Goal: Information Seeking & Learning: Learn about a topic

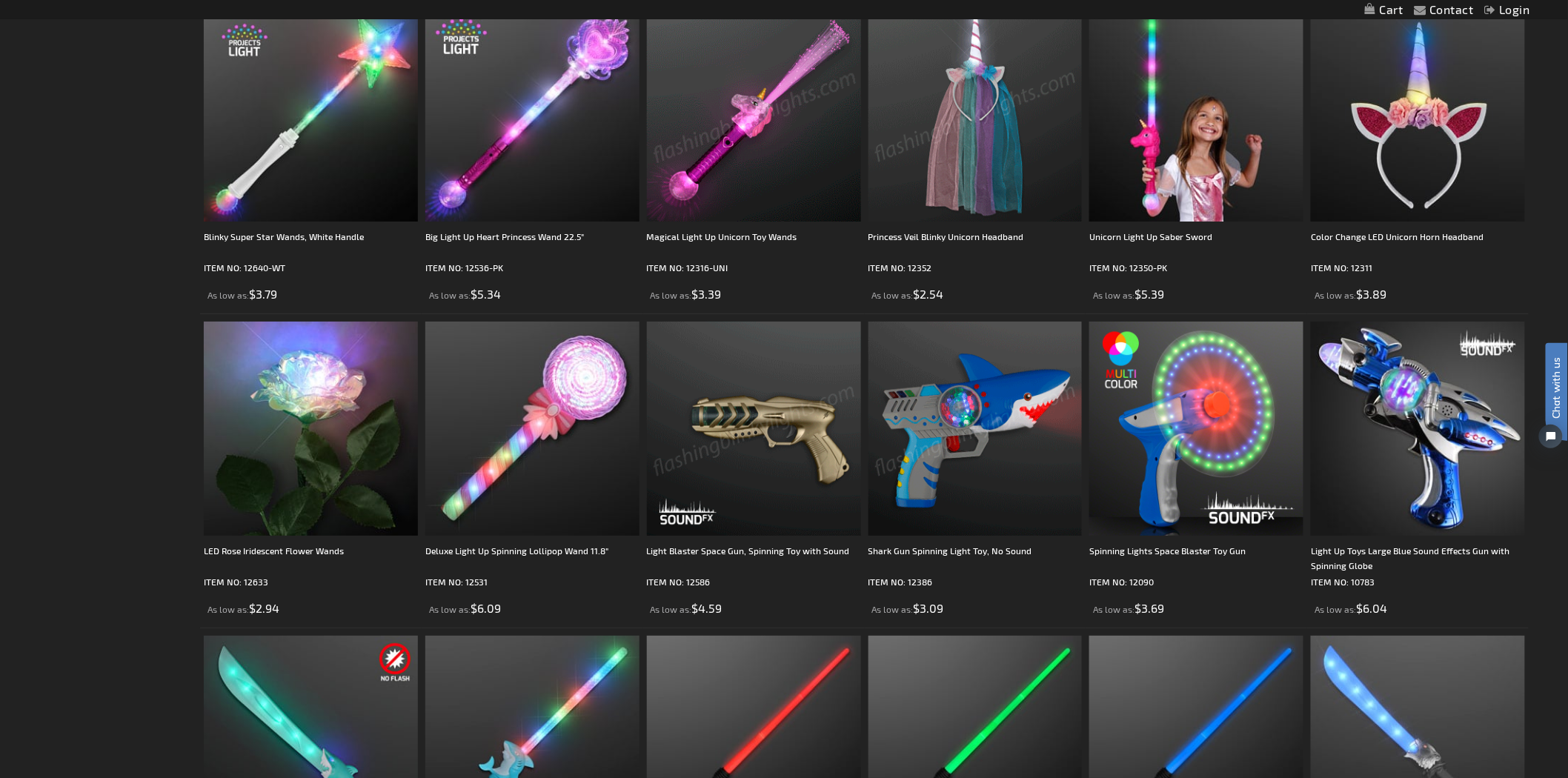
scroll to position [2224, 0]
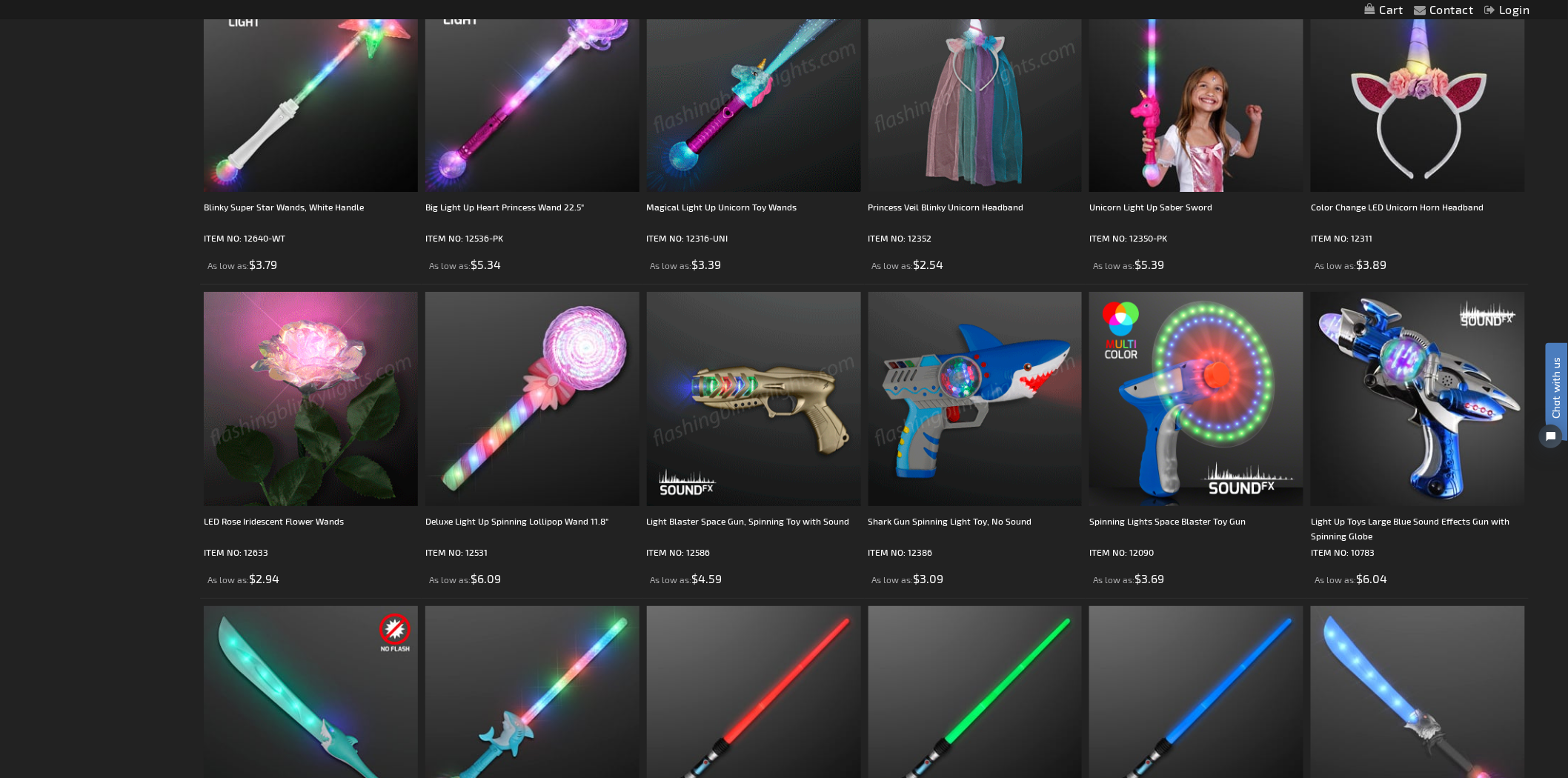
click at [283, 434] on img at bounding box center [310, 398] width 214 height 214
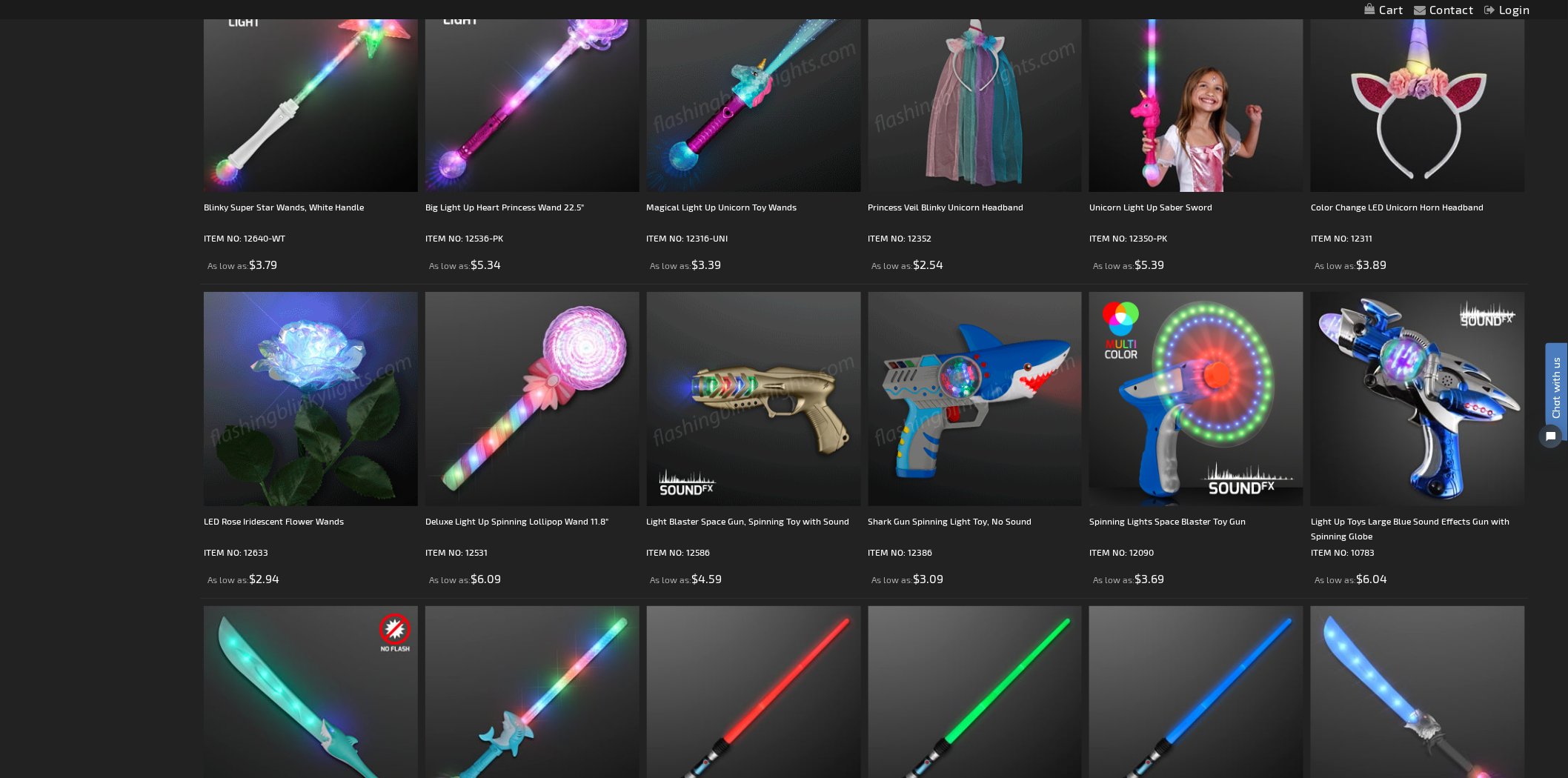
click at [306, 436] on img at bounding box center [310, 398] width 214 height 214
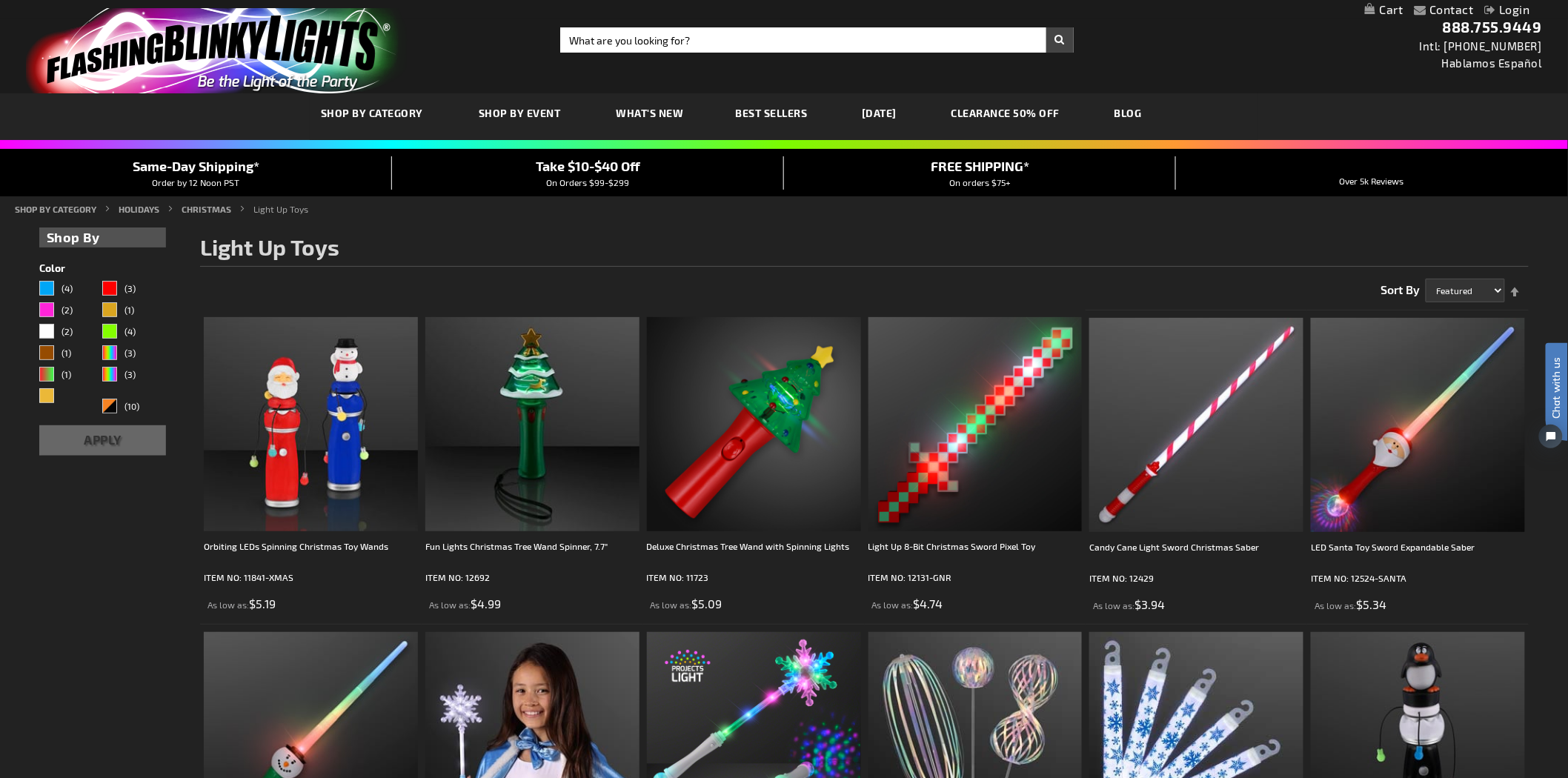
click at [1072, 114] on link "CLEARANCE 50% OFF" at bounding box center [1005, 114] width 131 height 50
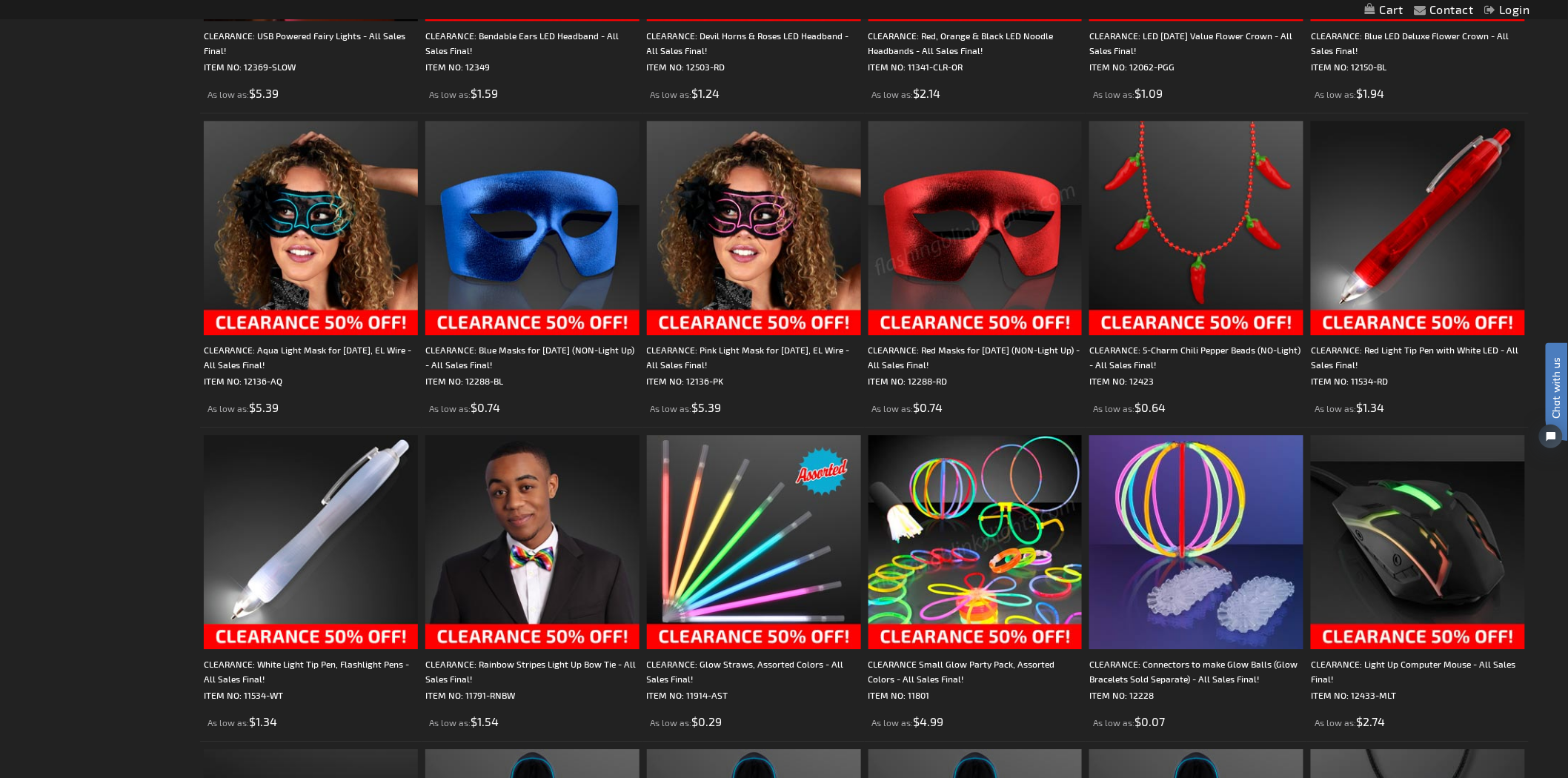
scroll to position [1482, 0]
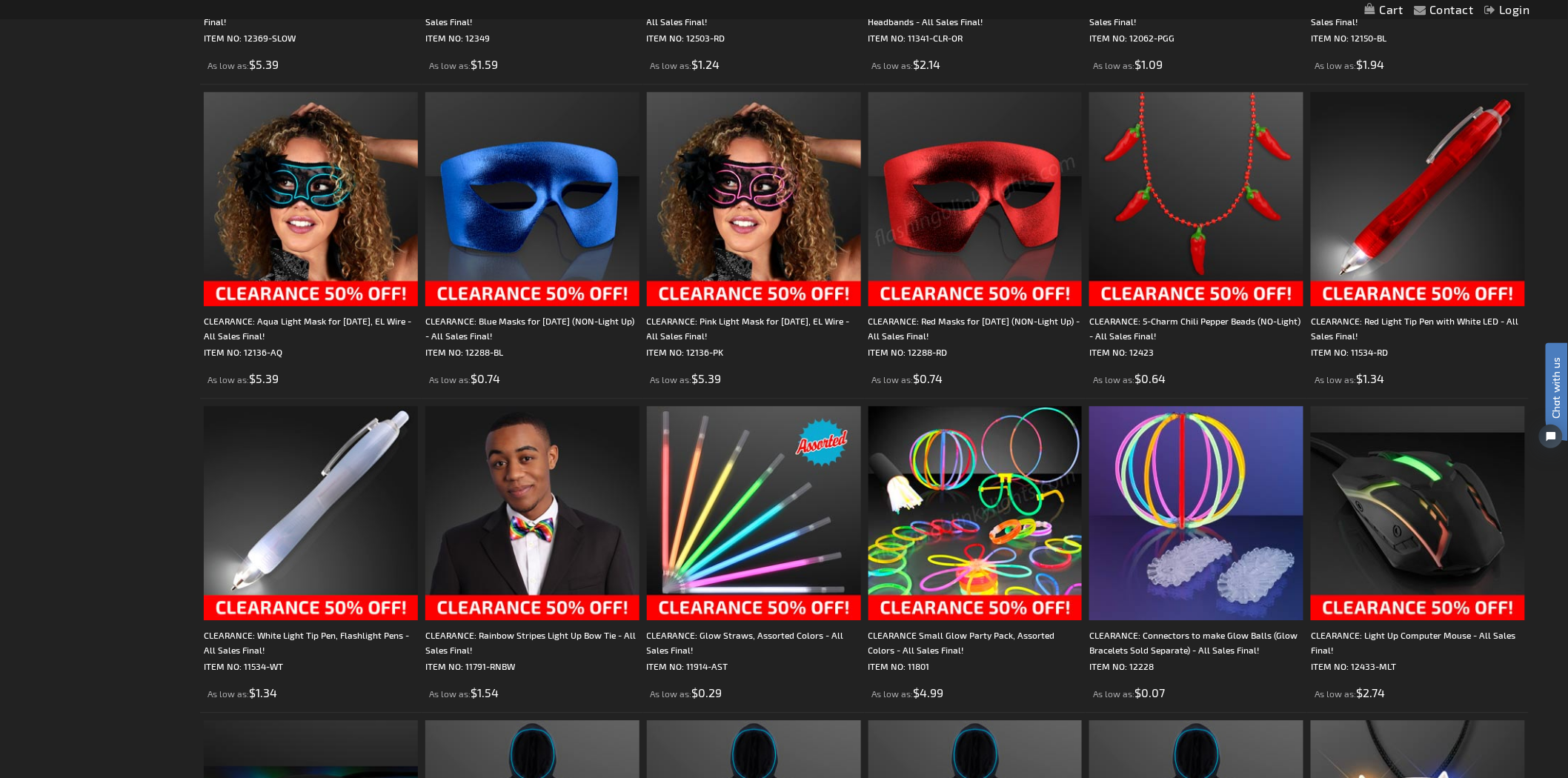
click at [959, 478] on img at bounding box center [975, 512] width 214 height 214
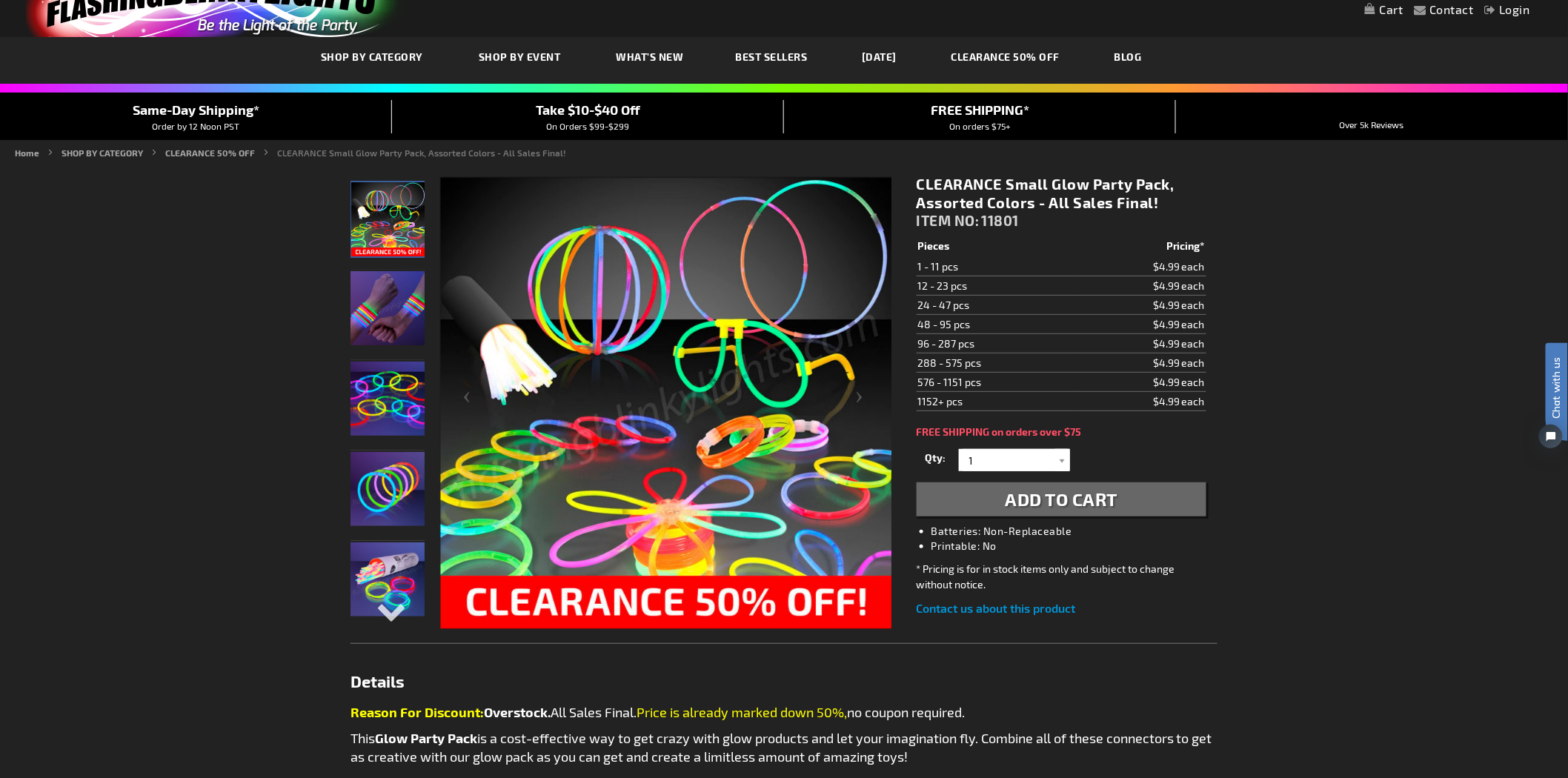
scroll to position [82, 0]
